Goal: Task Accomplishment & Management: Complete application form

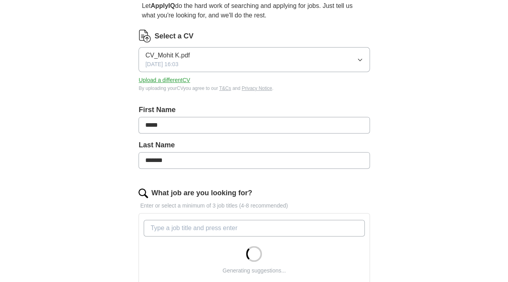
scroll to position [79, 0]
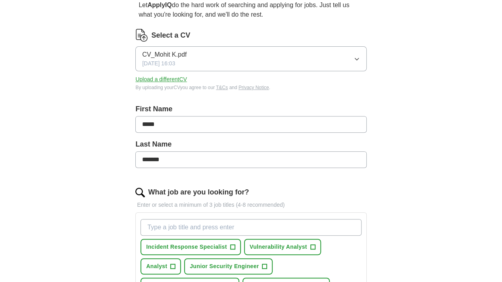
click at [187, 79] on button "Upload a different CV" at bounding box center [161, 79] width 52 height 8
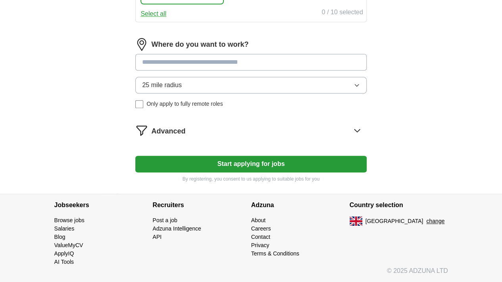
scroll to position [483, 0]
click at [261, 167] on button "Start applying for jobs" at bounding box center [250, 164] width 231 height 17
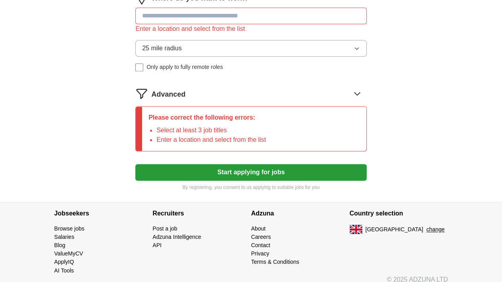
click at [244, 24] on input at bounding box center [250, 16] width 231 height 17
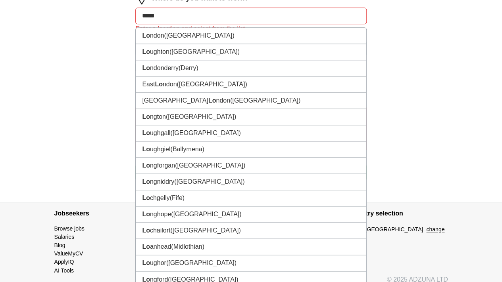
type input "******"
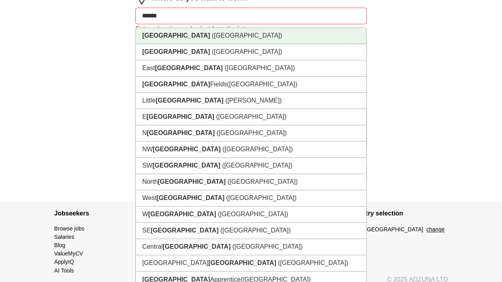
click at [207, 44] on li "[GEOGRAPHIC_DATA] ([GEOGRAPHIC_DATA])" at bounding box center [251, 36] width 230 height 16
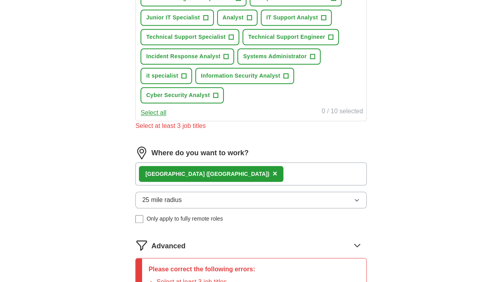
scroll to position [310, 0]
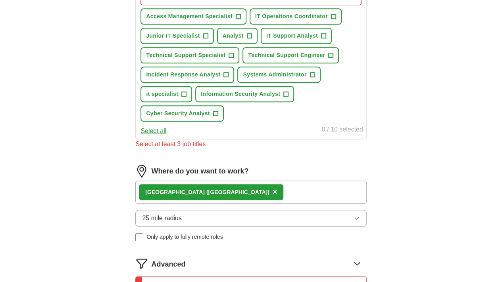
click at [166, 136] on button "Select all" at bounding box center [153, 131] width 26 height 10
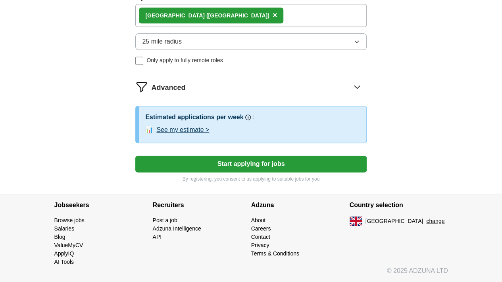
click at [232, 172] on button "Start applying for jobs" at bounding box center [250, 164] width 231 height 17
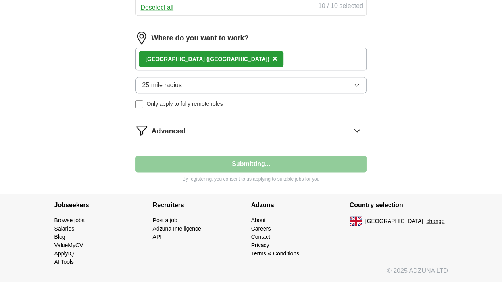
scroll to position [490, 0]
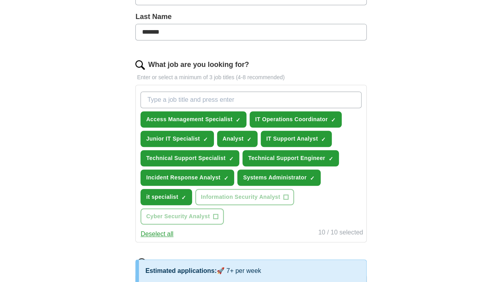
select select "**"
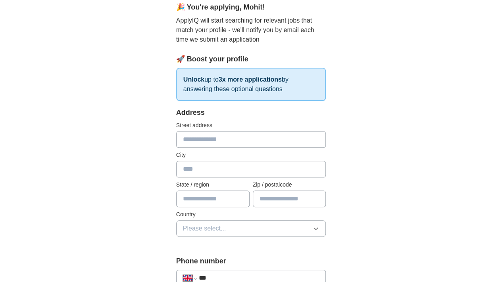
scroll to position [82, 0]
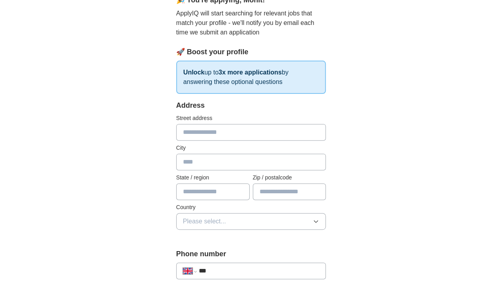
click at [230, 135] on input "text" at bounding box center [251, 132] width 150 height 17
type input "**********"
type input "******"
type input "**********"
type input "*******"
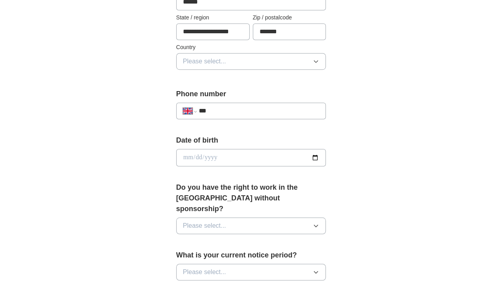
scroll to position [244, 0]
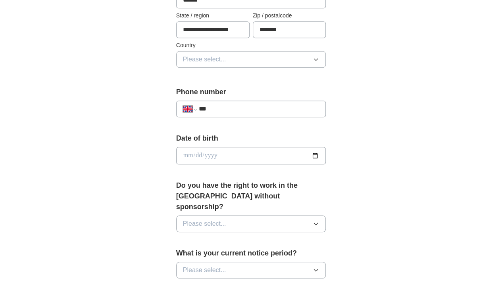
click at [254, 108] on input "***" at bounding box center [259, 109] width 121 height 10
type input "**********"
click at [269, 61] on button "Please select..." at bounding box center [251, 59] width 150 height 17
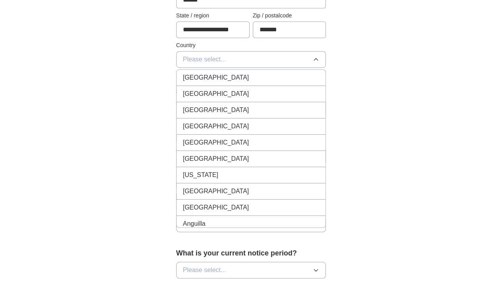
click at [253, 77] on div "[GEOGRAPHIC_DATA]" at bounding box center [251, 78] width 136 height 10
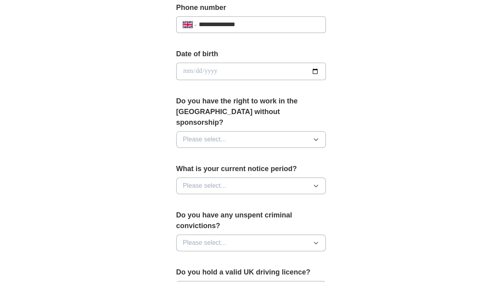
scroll to position [329, 0]
click at [251, 77] on input "date" at bounding box center [251, 70] width 150 height 17
click at [326, 131] on button "Please select..." at bounding box center [251, 139] width 150 height 17
click at [247, 169] on div "No" at bounding box center [251, 174] width 136 height 10
click at [245, 177] on button "Please select..." at bounding box center [251, 185] width 150 height 17
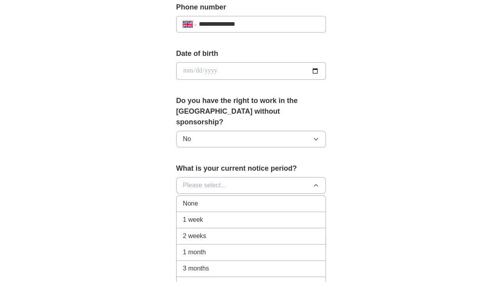
click at [214, 199] on div "None" at bounding box center [251, 204] width 136 height 10
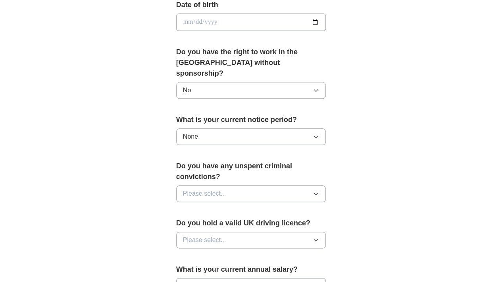
scroll to position [379, 0]
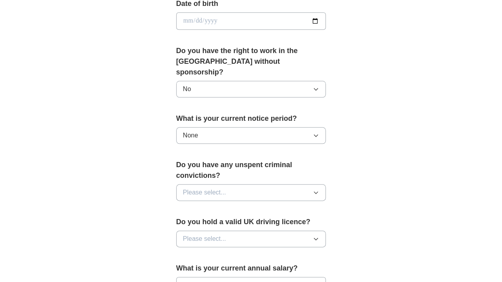
click at [247, 184] on button "Please select..." at bounding box center [251, 192] width 150 height 17
click at [211, 222] on div "No" at bounding box center [251, 227] width 136 height 10
click at [205, 231] on button "Please select..." at bounding box center [251, 239] width 150 height 17
click at [196, 249] on li "Yes" at bounding box center [250, 257] width 149 height 16
click at [218, 231] on button "Yes" at bounding box center [251, 239] width 150 height 17
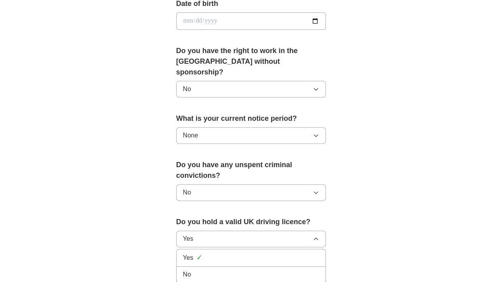
click at [191, 267] on li "No" at bounding box center [250, 275] width 149 height 16
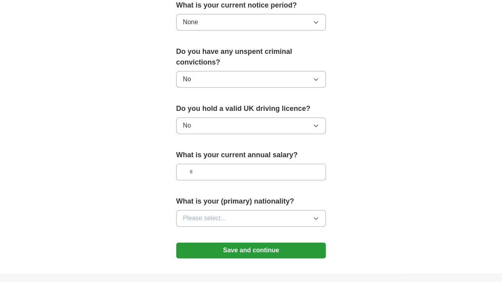
scroll to position [492, 0]
click at [240, 210] on button "Please select..." at bounding box center [251, 218] width 150 height 17
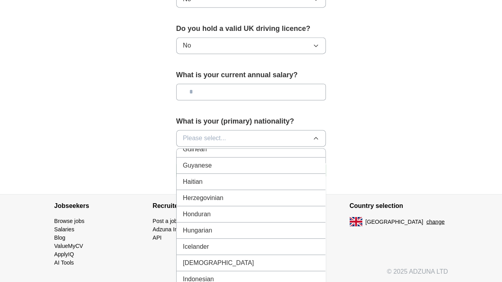
scroll to position [1196, 0]
click at [218, 254] on li "[DEMOGRAPHIC_DATA]" at bounding box center [250, 262] width 149 height 16
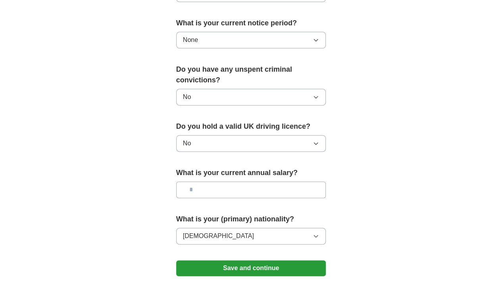
scroll to position [474, 0]
click at [224, 182] on input "text" at bounding box center [251, 190] width 150 height 17
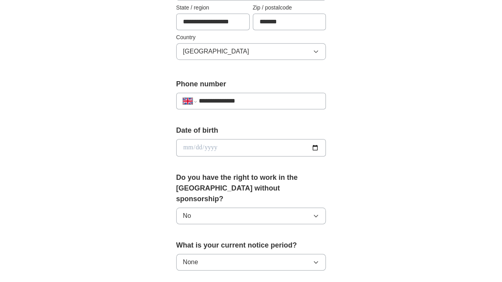
scroll to position [242, 0]
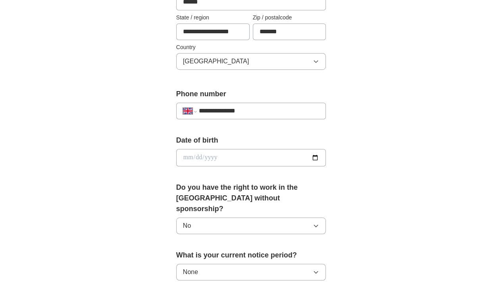
click at [237, 159] on input "date" at bounding box center [251, 157] width 150 height 17
type input "**********"
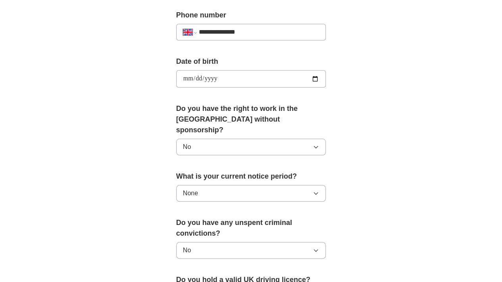
scroll to position [548, 0]
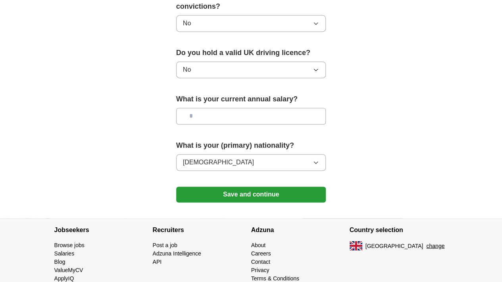
click at [301, 187] on button "Save and continue" at bounding box center [251, 195] width 150 height 16
